Goal: Task Accomplishment & Management: Manage account settings

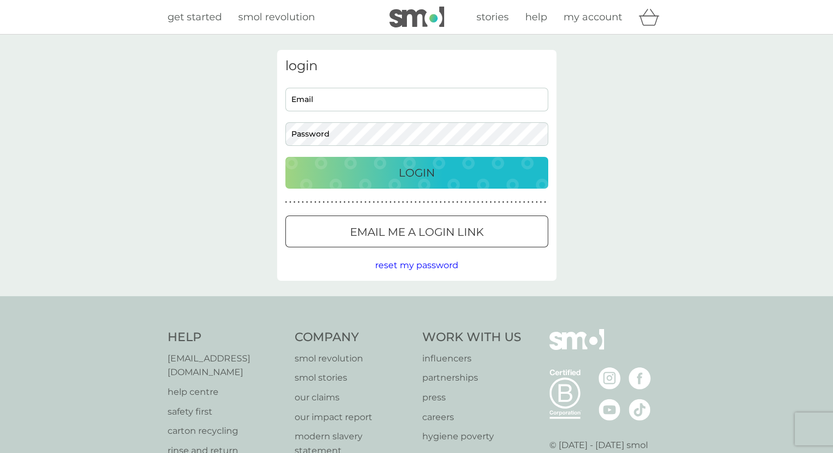
type input "dafne.franz@gmail.com"
click at [387, 176] on div "Login" at bounding box center [416, 173] width 241 height 18
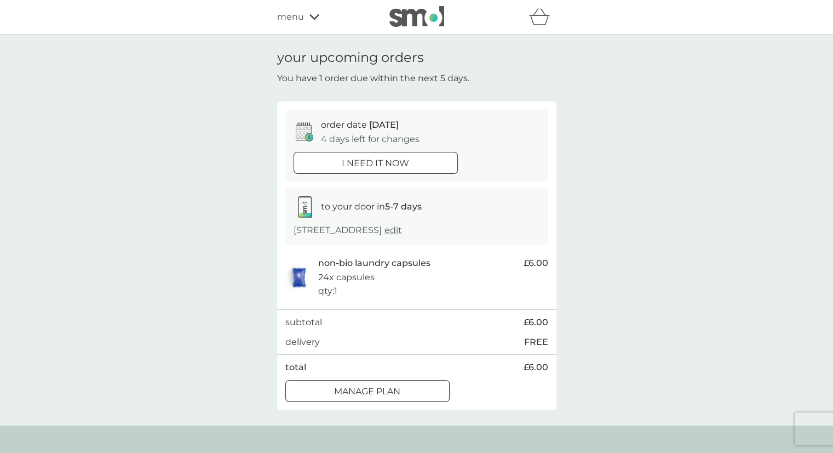
click at [381, 384] on p "Manage plan" at bounding box center [367, 391] width 66 height 14
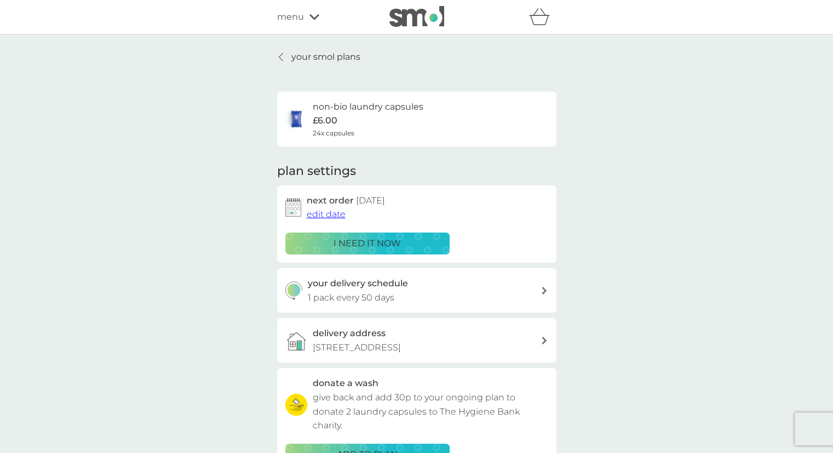
click at [328, 49] on div "your smol plans non-bio laundry capsules £6.00 24x capsules plan settings next …" at bounding box center [416, 296] width 833 height 523
click at [330, 61] on p "your smol plans" at bounding box center [325, 57] width 69 height 14
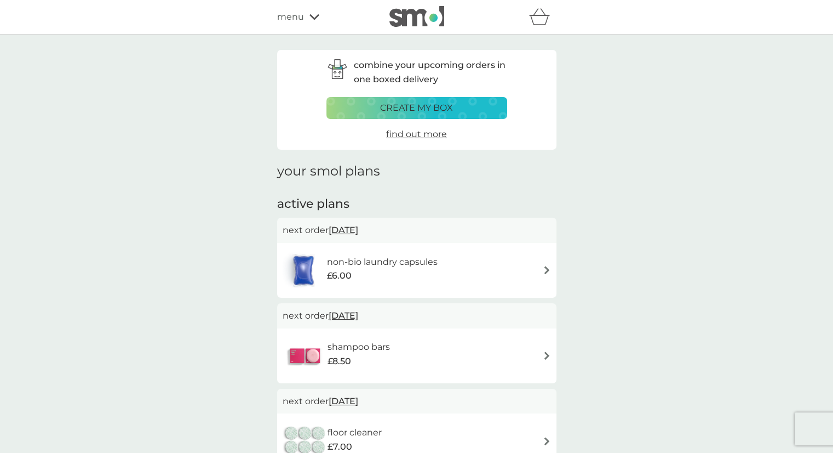
click at [451, 328] on div "shampoo bars £8.50" at bounding box center [416, 355] width 279 height 55
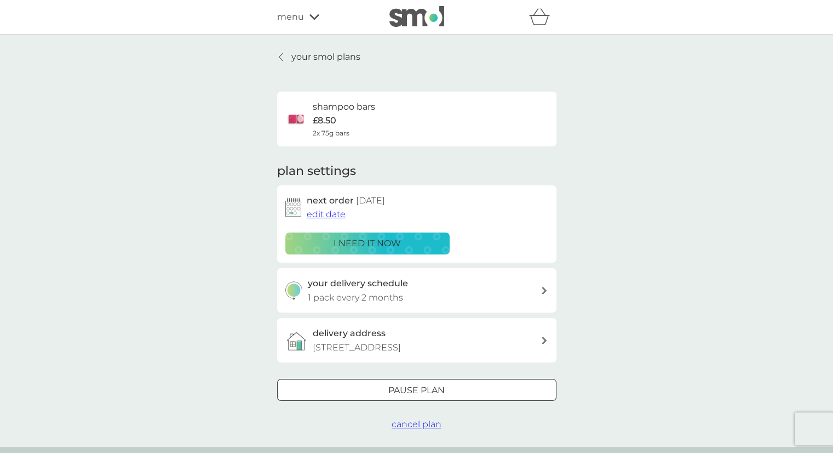
click at [460, 390] on div "Pause plan" at bounding box center [417, 390] width 278 height 14
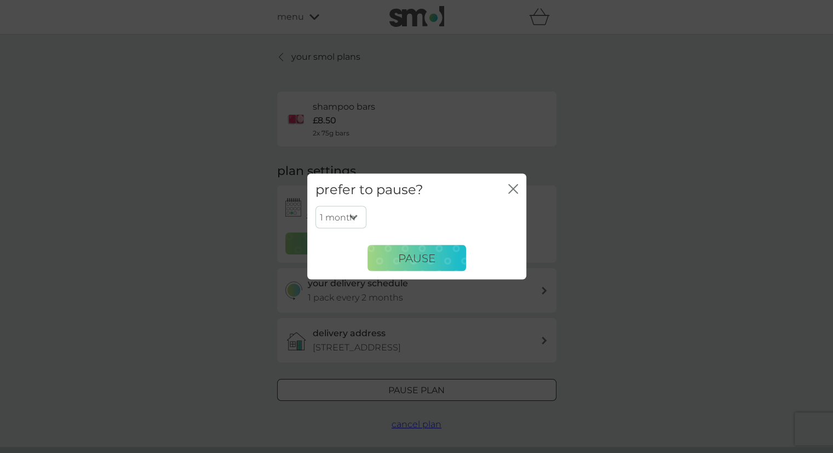
click at [344, 210] on select "1 month 2 months 3 months 4 months 5 months 6 months" at bounding box center [341, 216] width 51 height 23
select select "6"
click at [316, 205] on select "1 month 2 months 3 months 4 months 5 months 6 months" at bounding box center [341, 216] width 51 height 23
click at [441, 265] on button "Pause" at bounding box center [417, 258] width 99 height 26
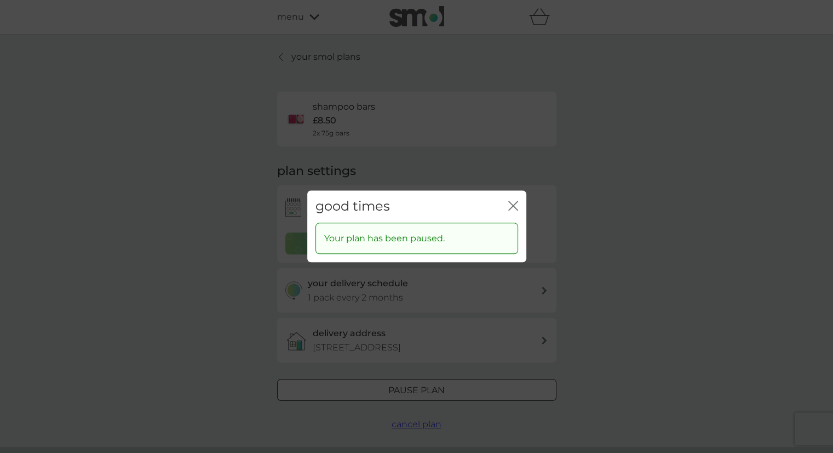
click at [517, 209] on icon "close" at bounding box center [513, 206] width 10 height 10
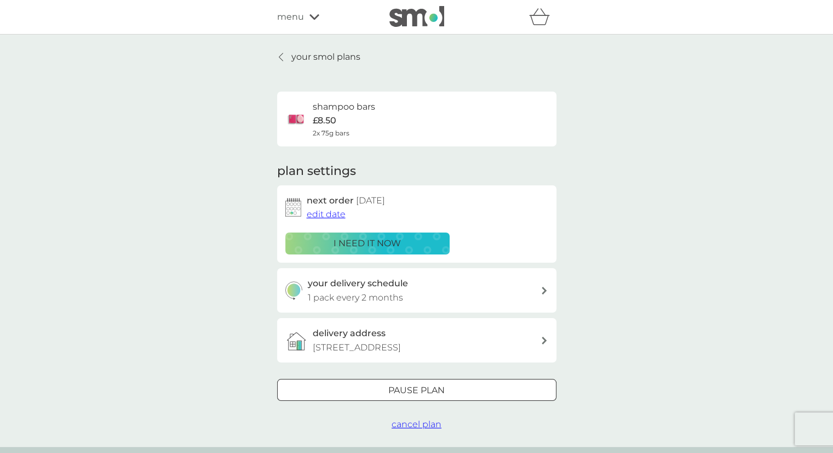
click at [323, 52] on p "your smol plans" at bounding box center [325, 57] width 69 height 14
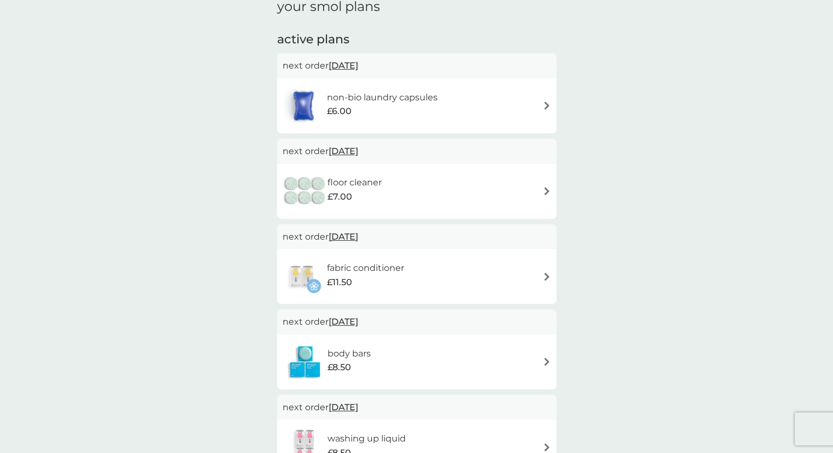
scroll to position [164, 0]
click at [510, 275] on div "fabric conditioner £11.50" at bounding box center [417, 276] width 268 height 38
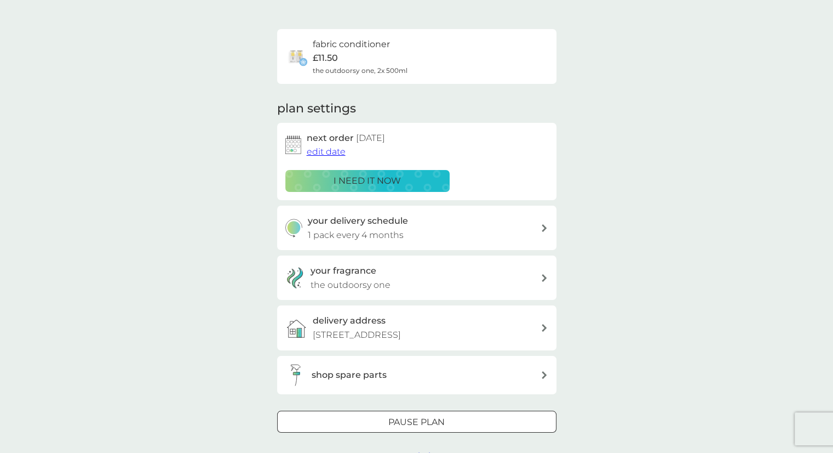
scroll to position [110, 0]
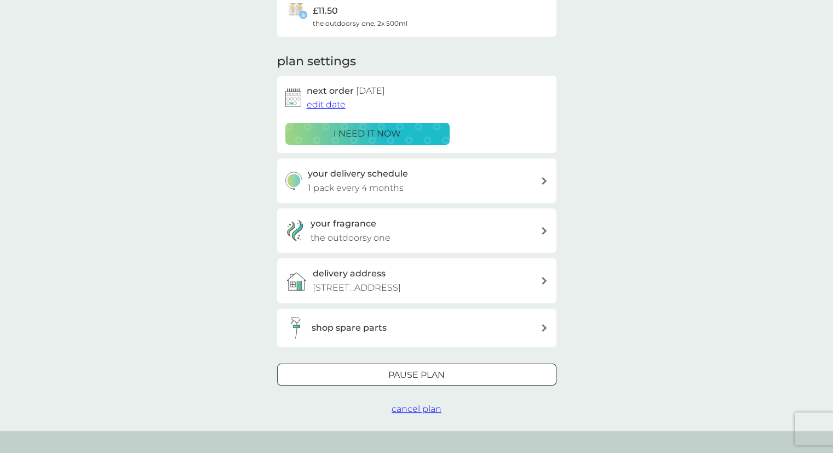
click at [495, 373] on div "Pause plan" at bounding box center [417, 375] width 278 height 14
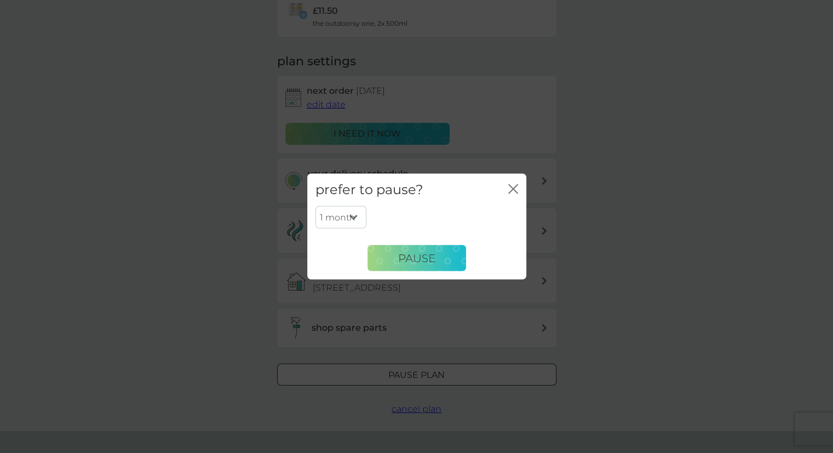
click at [352, 217] on select "1 month 2 months 3 months 4 months 5 months 6 months" at bounding box center [341, 216] width 51 height 23
select select "4"
click at [316, 205] on select "1 month 2 months 3 months 4 months 5 months 6 months" at bounding box center [341, 216] width 51 height 23
click at [445, 260] on button "Pause" at bounding box center [417, 258] width 99 height 26
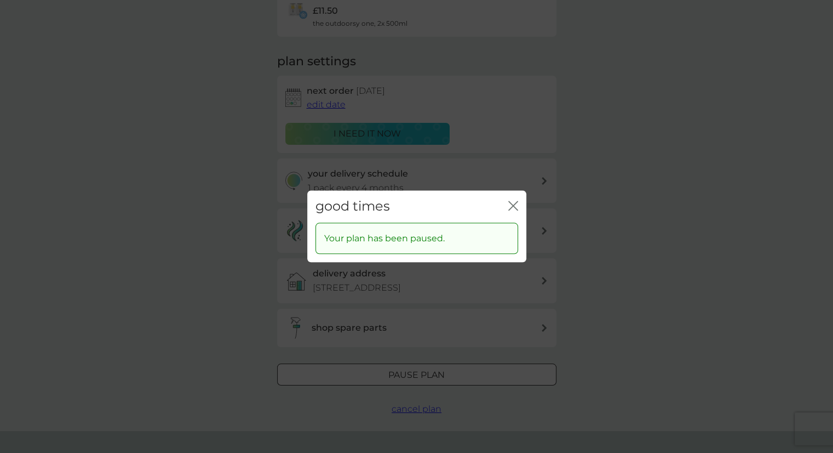
click at [517, 204] on icon "close" at bounding box center [513, 206] width 10 height 10
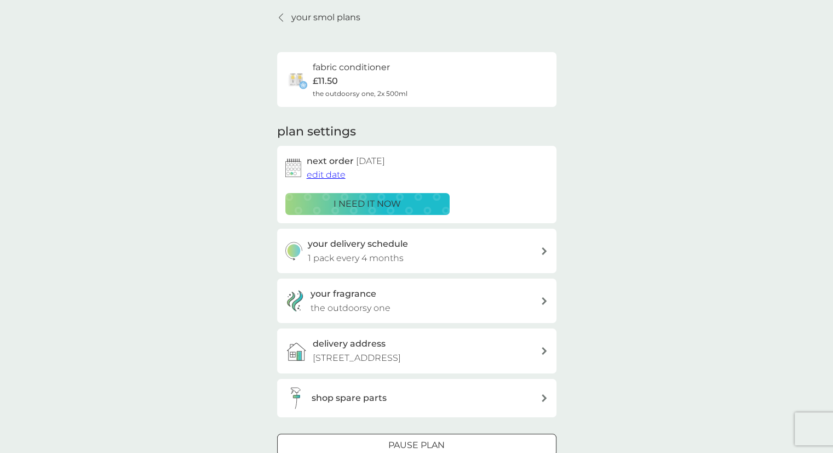
scroll to position [0, 0]
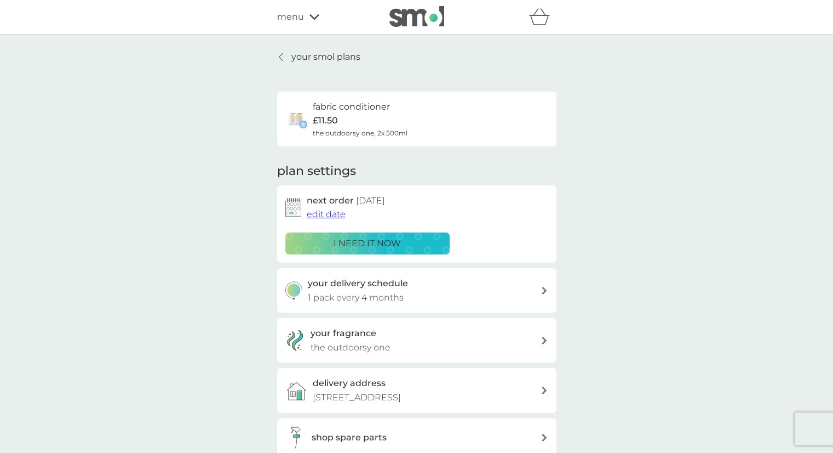
drag, startPoint x: 324, startPoint y: 55, endPoint x: 662, endPoint y: 139, distance: 347.8
click at [324, 55] on p "your smol plans" at bounding box center [325, 57] width 69 height 14
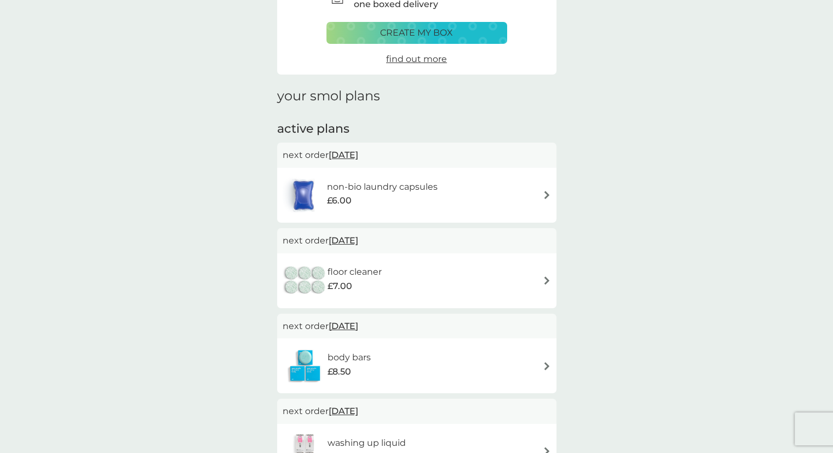
scroll to position [164, 0]
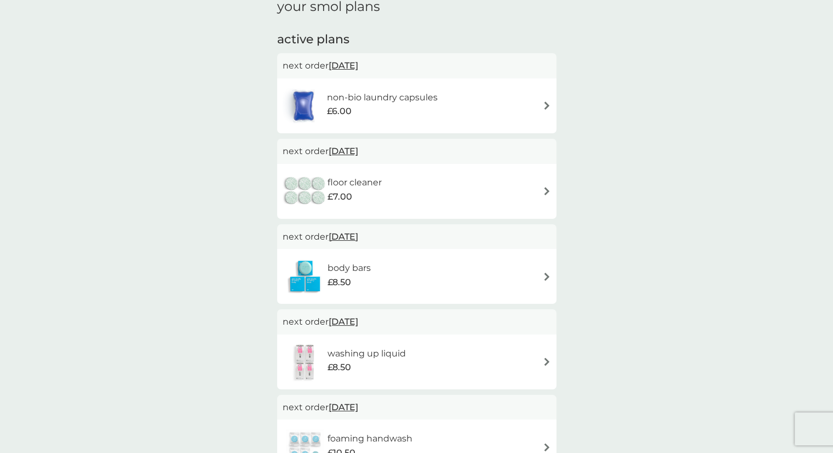
click at [436, 188] on div "floor cleaner £7.00" at bounding box center [417, 191] width 268 height 38
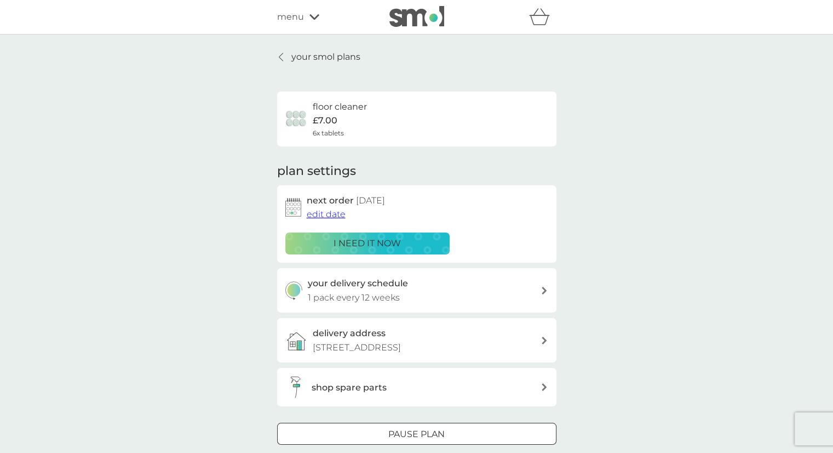
click at [391, 435] on p "Pause plan" at bounding box center [416, 434] width 56 height 14
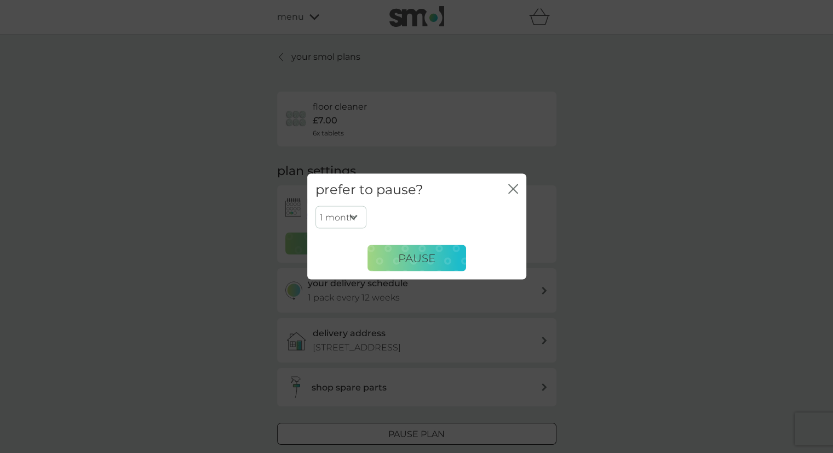
click at [339, 214] on select "1 month 2 months 3 months 4 months 5 months 6 months" at bounding box center [341, 216] width 51 height 23
click at [316, 205] on select "1 month 2 months 3 months 4 months 5 months 6 months" at bounding box center [341, 216] width 51 height 23
click at [348, 215] on select "1 month 2 months 3 months 4 months 5 months 6 months" at bounding box center [341, 216] width 51 height 23
select select "3"
click at [316, 205] on select "1 month 2 months 3 months 4 months 5 months 6 months" at bounding box center [341, 216] width 51 height 23
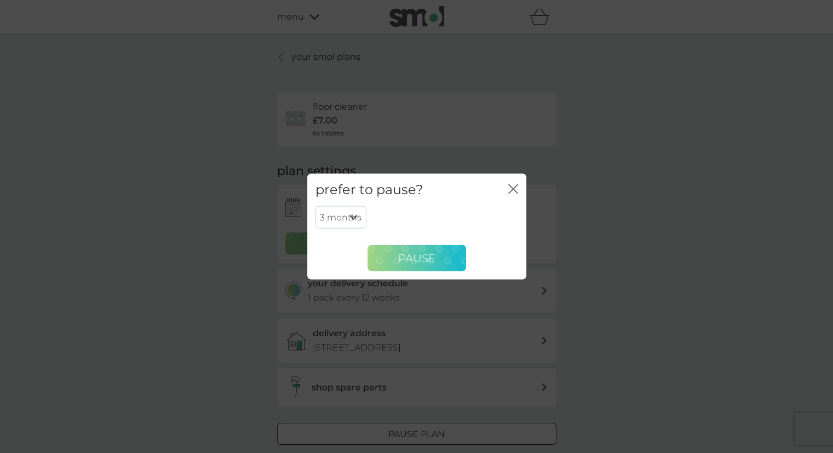
click at [440, 264] on button "Pause" at bounding box center [417, 258] width 99 height 26
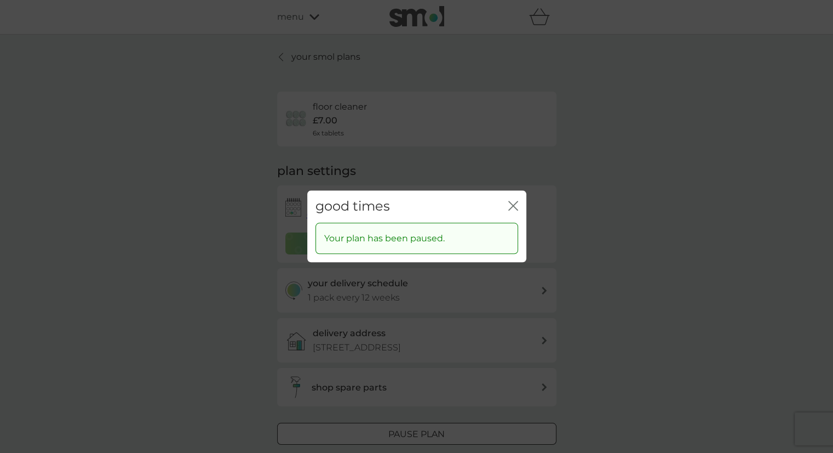
click at [506, 204] on div "good times close" at bounding box center [416, 206] width 219 height 32
click at [511, 203] on icon "close" at bounding box center [511, 205] width 4 height 9
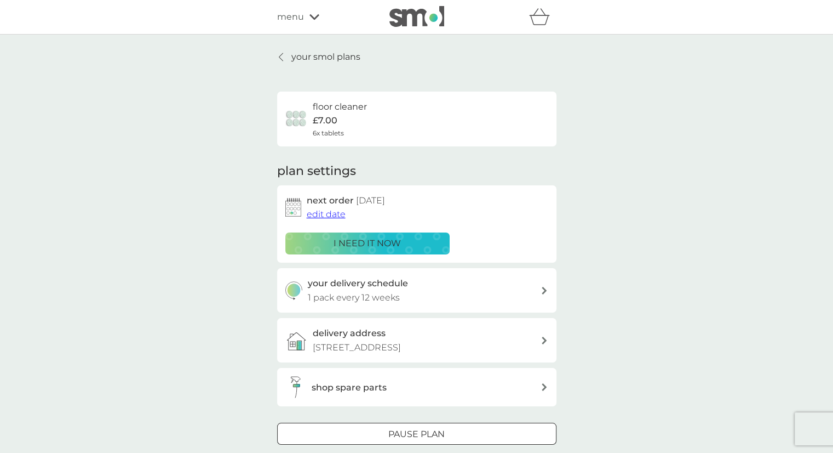
click at [423, 13] on img at bounding box center [417, 16] width 55 height 21
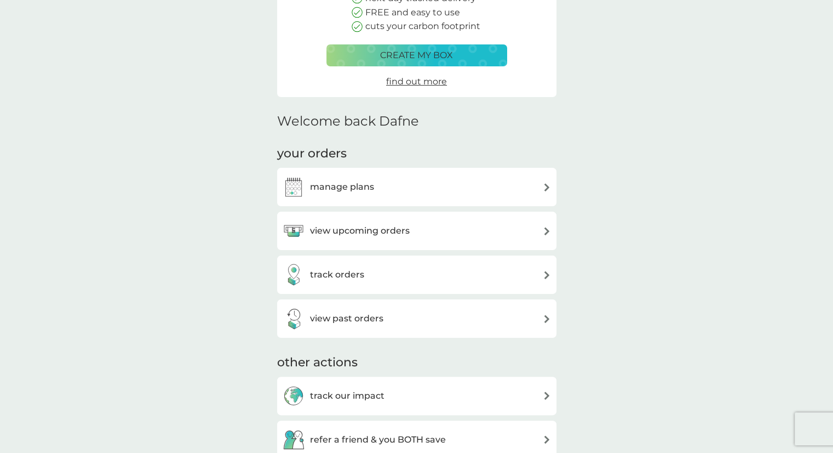
scroll to position [164, 0]
click at [333, 268] on h3 "track orders" at bounding box center [337, 274] width 54 height 14
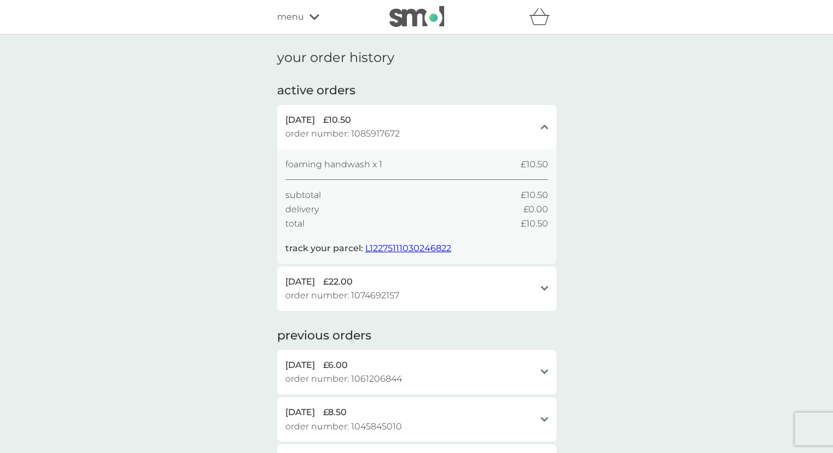
click at [547, 292] on div "open" at bounding box center [545, 288] width 8 height 9
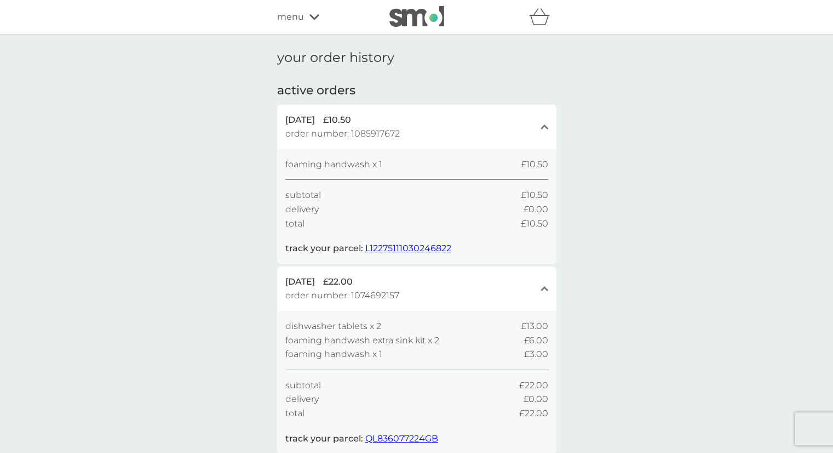
click at [547, 291] on div "close" at bounding box center [545, 288] width 8 height 9
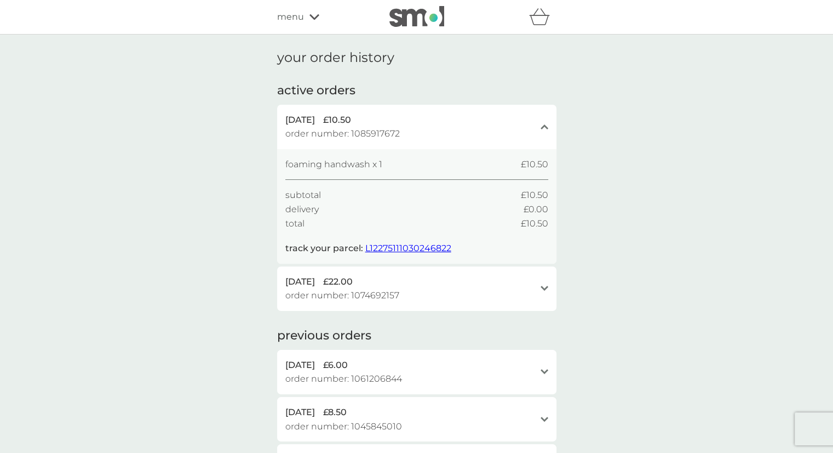
click at [437, 246] on span "L12275111030246822" at bounding box center [408, 248] width 86 height 10
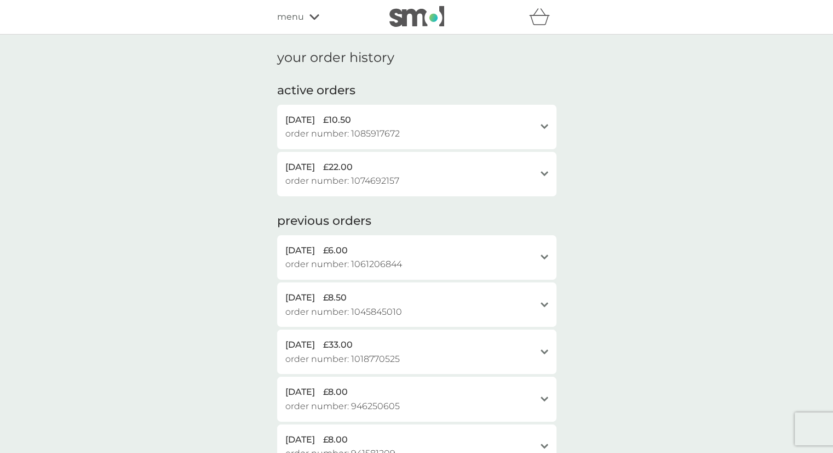
click at [482, 130] on div "[DATE] £10.50 order number: 1085917672" at bounding box center [410, 127] width 250 height 28
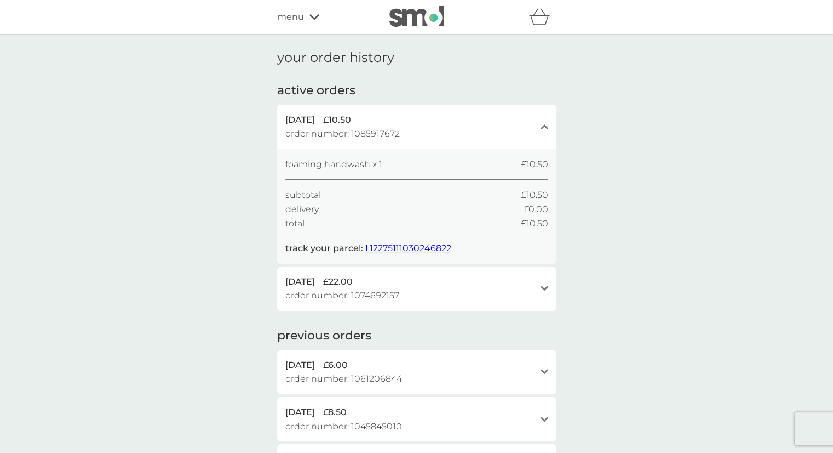
click at [385, 287] on div "[DATE] £22.00" at bounding box center [410, 281] width 250 height 14
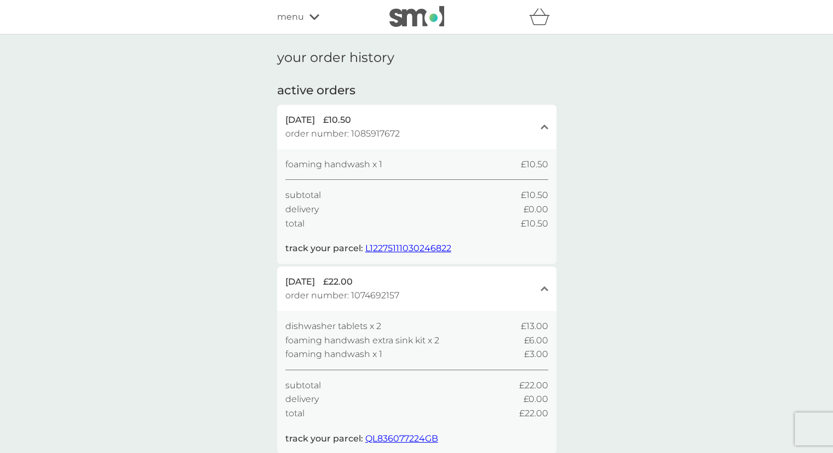
click at [409, 436] on span "QL836077224GB" at bounding box center [401, 438] width 73 height 10
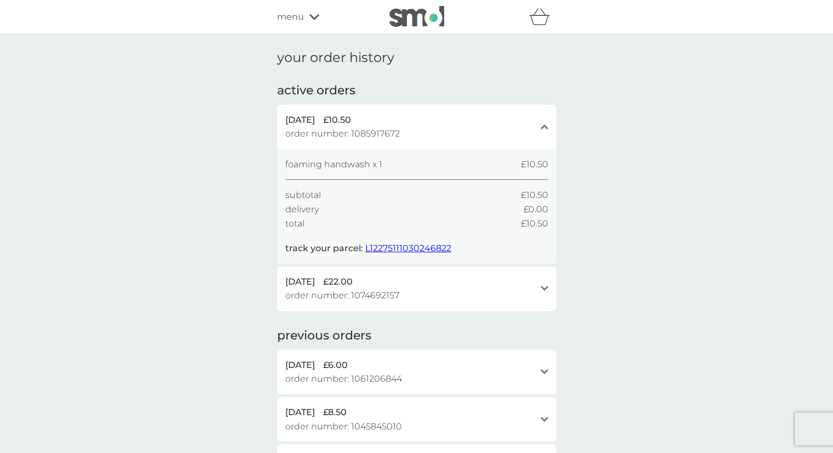
click at [437, 285] on div "[DATE] £22.00" at bounding box center [410, 281] width 250 height 14
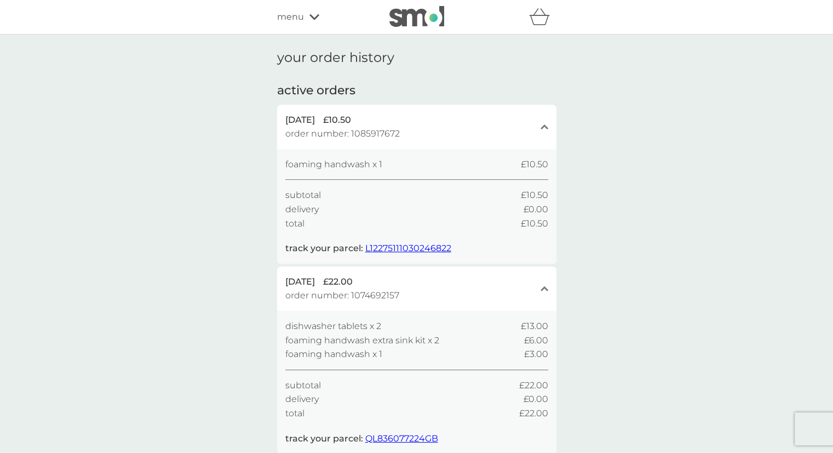
click at [438, 285] on div "[DATE] £22.00" at bounding box center [410, 281] width 250 height 14
